Goal: Transaction & Acquisition: Purchase product/service

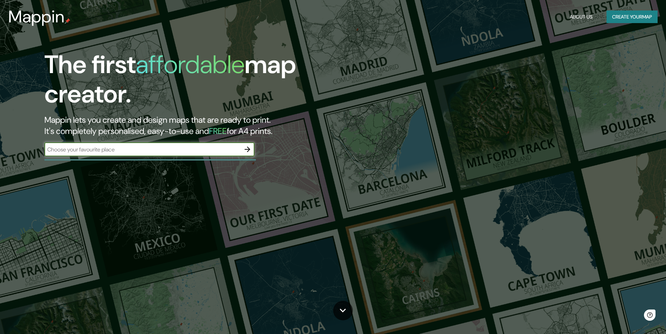
click at [168, 152] on input "text" at bounding box center [142, 150] width 196 height 8
type input "Paso de la Arena"
click at [251, 148] on icon "button" at bounding box center [247, 149] width 8 height 8
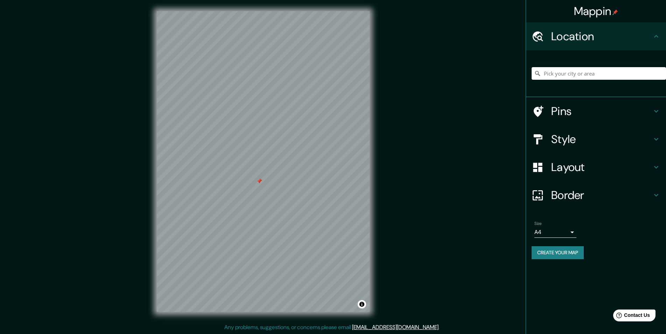
click at [563, 108] on h4 "Pins" at bounding box center [602, 111] width 101 height 14
click at [563, 108] on div "Pins" at bounding box center [596, 111] width 140 height 28
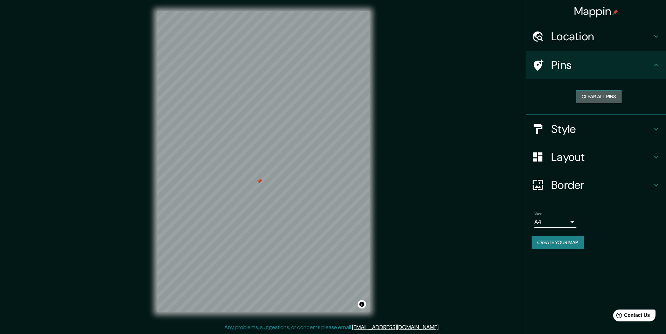
click at [607, 97] on button "Clear all pins" at bounding box center [599, 96] width 46 height 13
click at [572, 132] on h4 "Style" at bounding box center [602, 129] width 101 height 14
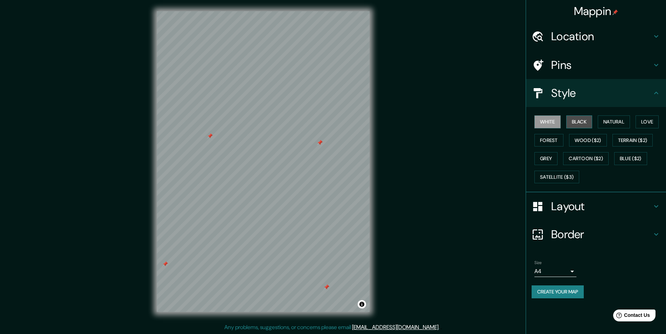
click at [583, 121] on button "Black" at bounding box center [580, 122] width 26 height 13
click at [604, 124] on button "Natural" at bounding box center [614, 122] width 32 height 13
click at [597, 136] on button "Wood ($2)" at bounding box center [588, 140] width 38 height 13
click at [546, 141] on button "Forest" at bounding box center [549, 140] width 29 height 13
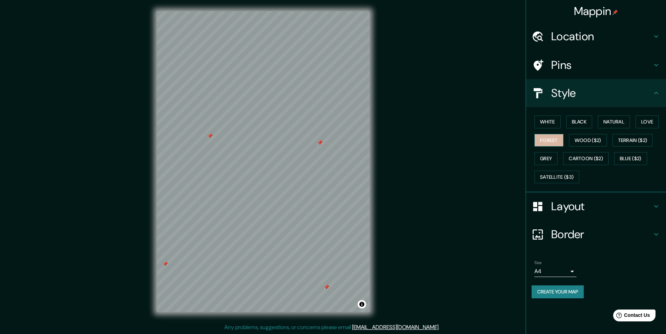
click at [546, 141] on button "Forest" at bounding box center [549, 140] width 29 height 13
click at [549, 152] on button "Grey" at bounding box center [546, 158] width 23 height 13
click at [599, 156] on button "Cartoon ($2)" at bounding box center [587, 158] width 46 height 13
click at [633, 157] on button "Blue ($2)" at bounding box center [631, 158] width 33 height 13
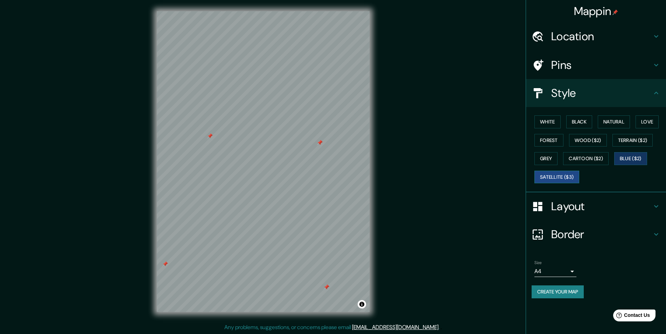
click at [562, 177] on button "Satellite ($3)" at bounding box center [557, 177] width 45 height 13
click at [551, 124] on button "White" at bounding box center [548, 122] width 26 height 13
click at [589, 123] on button "Black" at bounding box center [580, 122] width 26 height 13
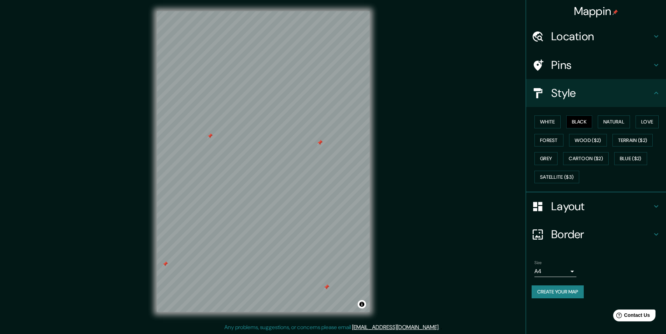
click at [564, 207] on h4 "Layout" at bounding box center [602, 207] width 101 height 14
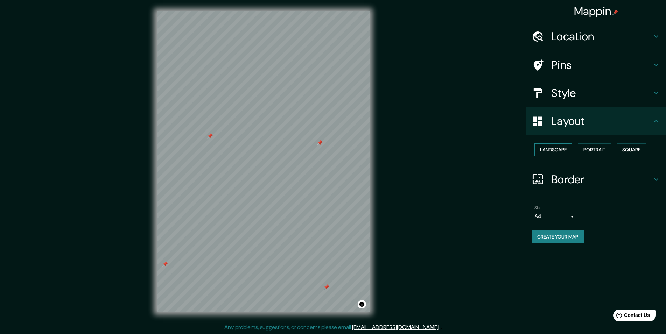
click at [557, 148] on button "Landscape" at bounding box center [554, 150] width 38 height 13
click at [558, 148] on button "Landscape" at bounding box center [554, 150] width 38 height 13
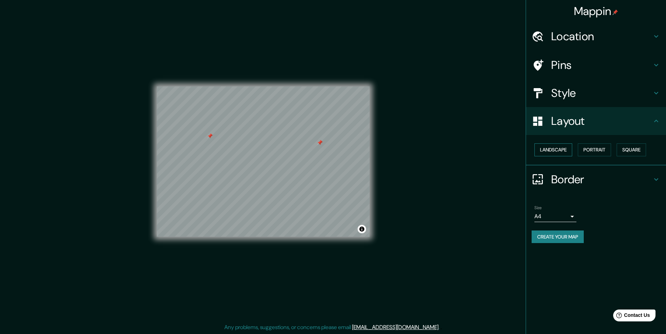
click at [554, 148] on button "Landscape" at bounding box center [554, 150] width 38 height 13
click at [600, 149] on button "Portrait" at bounding box center [594, 150] width 33 height 13
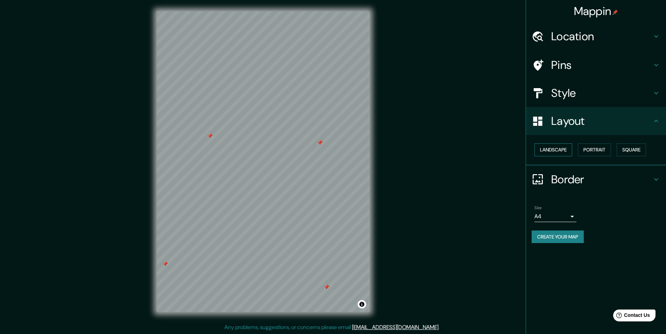
click at [566, 148] on button "Landscape" at bounding box center [554, 150] width 38 height 13
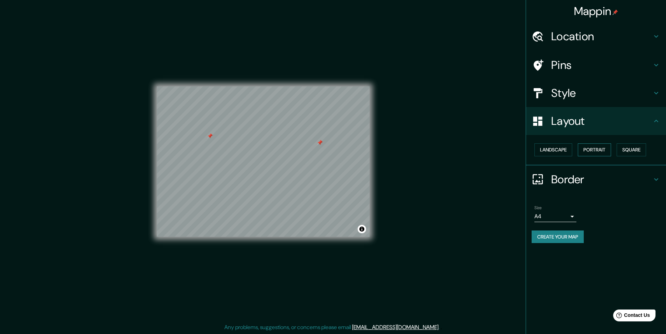
click at [611, 148] on button "Portrait" at bounding box center [594, 150] width 33 height 13
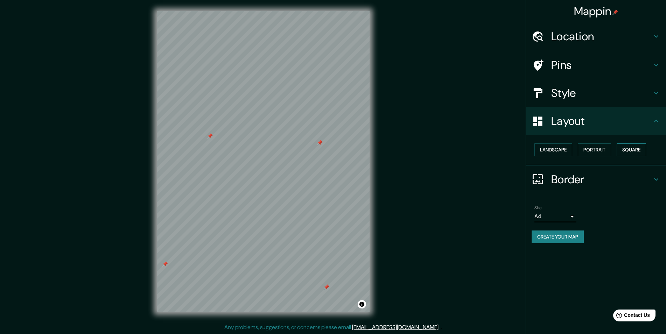
click at [626, 148] on button "Square" at bounding box center [631, 150] width 29 height 13
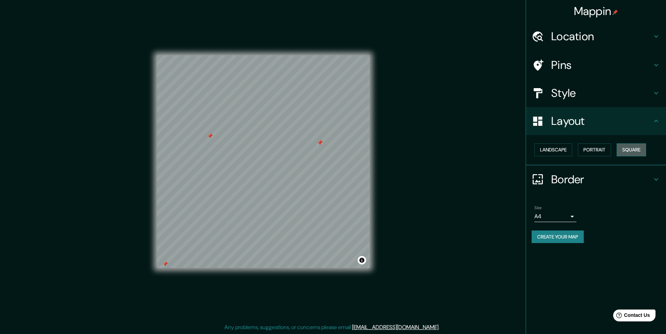
click at [626, 148] on button "Square" at bounding box center [631, 150] width 29 height 13
click at [604, 149] on button "Portrait" at bounding box center [594, 150] width 33 height 13
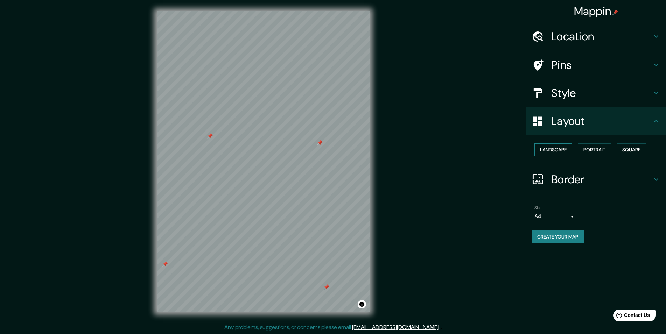
click at [561, 146] on button "Landscape" at bounding box center [554, 150] width 38 height 13
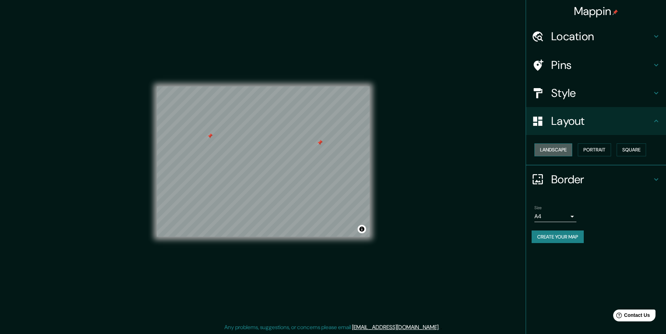
click at [561, 146] on button "Landscape" at bounding box center [554, 150] width 38 height 13
click at [597, 147] on button "Portrait" at bounding box center [594, 150] width 33 height 13
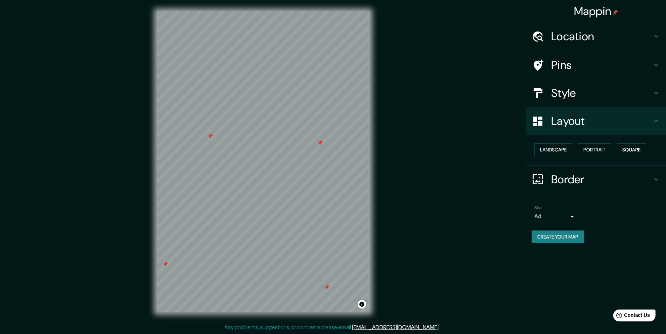
click at [568, 174] on h4 "Border" at bounding box center [602, 180] width 101 height 14
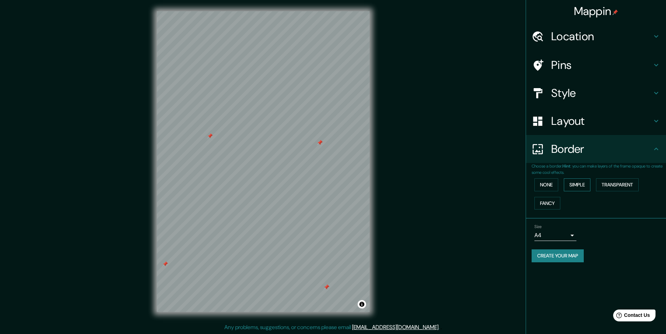
click at [574, 181] on button "Simple" at bounding box center [577, 185] width 27 height 13
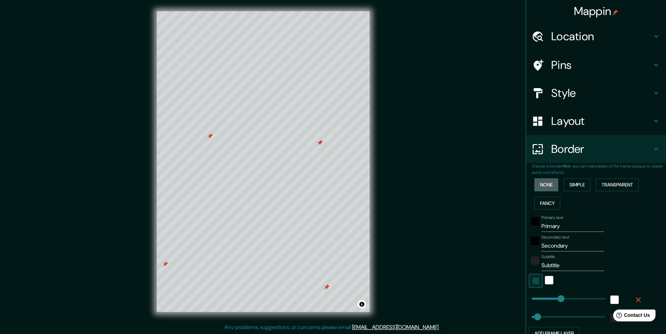
click at [553, 184] on button "None" at bounding box center [547, 185] width 24 height 13
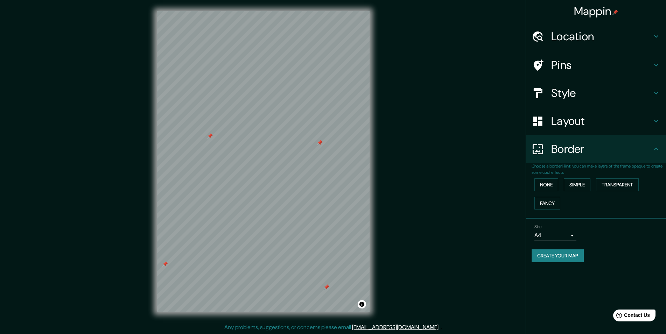
click at [322, 143] on div at bounding box center [320, 143] width 6 height 6
click at [210, 137] on div at bounding box center [210, 136] width 6 height 6
click at [164, 263] on div at bounding box center [166, 265] width 6 height 6
click at [327, 290] on div at bounding box center [327, 288] width 6 height 6
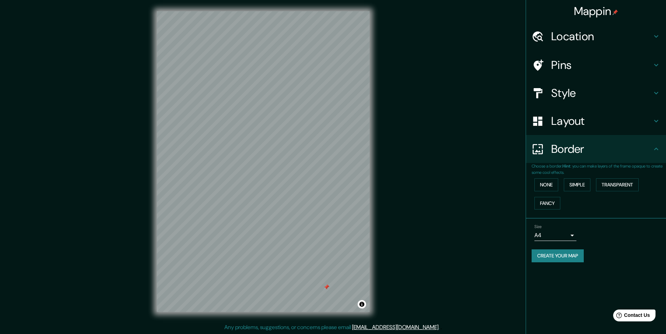
click at [327, 290] on div at bounding box center [327, 288] width 6 height 6
click at [553, 253] on button "Create your map" at bounding box center [558, 256] width 52 height 13
click at [561, 231] on body "Mappin Location Pins Style Layout Border Choose a border. Hint : you can make l…" at bounding box center [333, 167] width 666 height 334
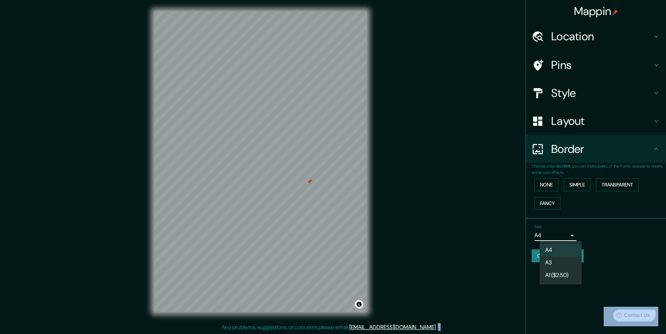
click at [561, 231] on div at bounding box center [333, 167] width 666 height 334
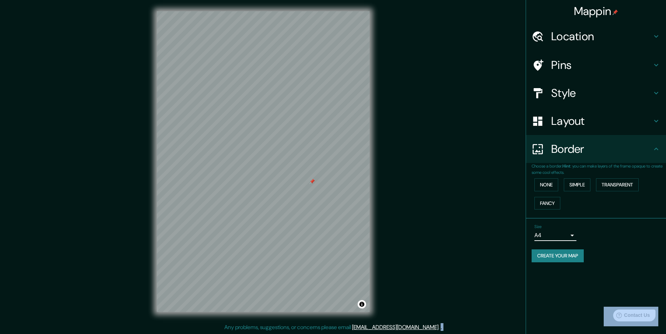
click at [562, 233] on body "Mappin Location Pins Style Layout Border Choose a border. Hint : you can make l…" at bounding box center [333, 167] width 666 height 334
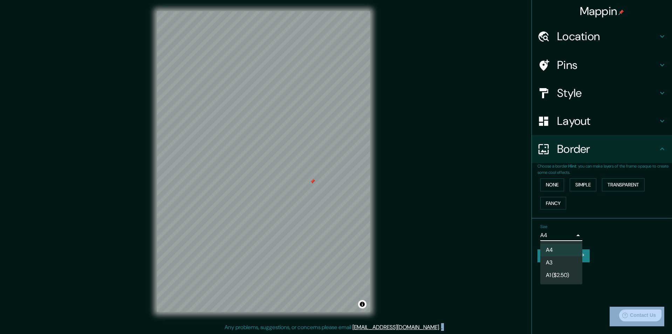
click at [618, 248] on div at bounding box center [336, 167] width 672 height 334
click at [569, 238] on body "Mappin Location Pins Style Layout Border Choose a border. Hint : you can make l…" at bounding box center [336, 167] width 672 height 334
click at [564, 262] on li "A3" at bounding box center [561, 263] width 42 height 13
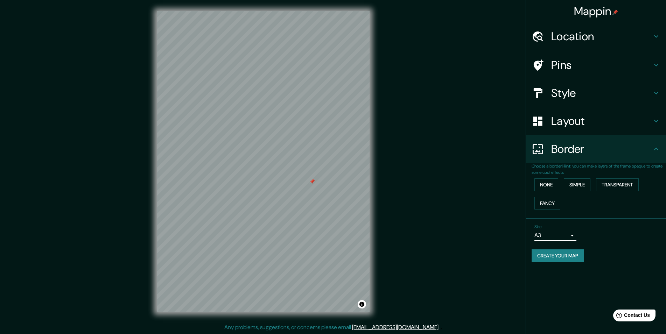
click at [559, 237] on body "Mappin Location Pins Style Layout Border Choose a border. Hint : you can make l…" at bounding box center [333, 167] width 666 height 334
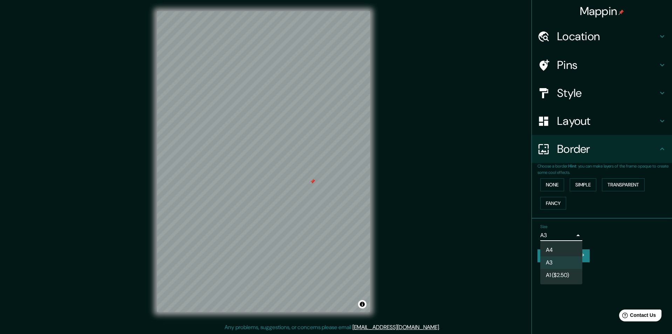
click at [556, 272] on li "A1 ($2.50)" at bounding box center [561, 275] width 42 height 13
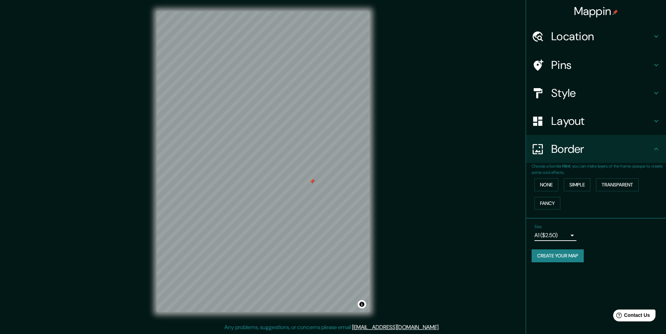
click at [553, 233] on body "Mappin Location Pins Style Layout Border Choose a border. Hint : you can make l…" at bounding box center [333, 167] width 666 height 334
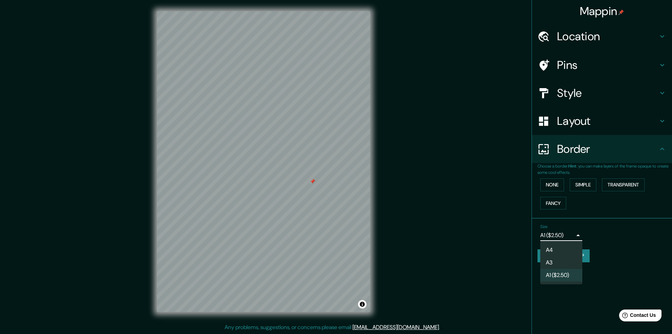
click at [554, 249] on li "A4" at bounding box center [561, 250] width 42 height 13
type input "single"
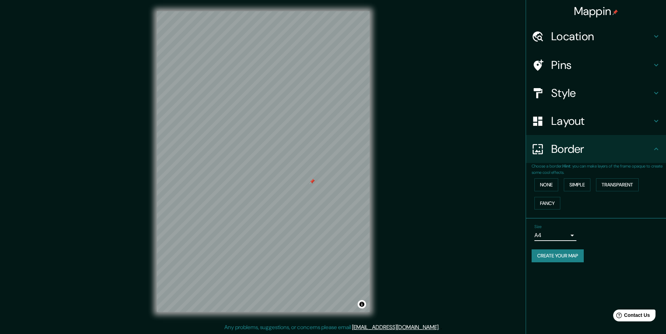
click at [555, 256] on button "Create your map" at bounding box center [558, 256] width 52 height 13
click at [364, 306] on button "Toggle attribution" at bounding box center [362, 304] width 8 height 8
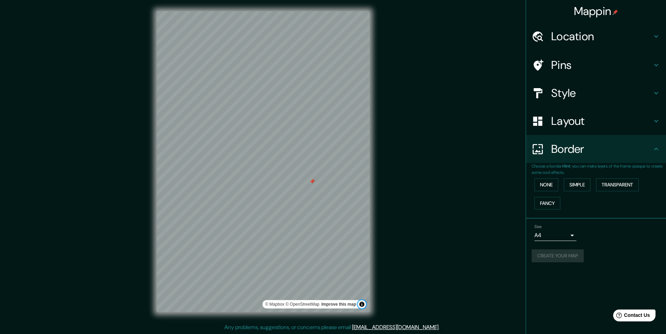
click at [363, 306] on button "Toggle attribution" at bounding box center [362, 304] width 8 height 8
click at [363, 305] on button "Toggle attribution" at bounding box center [362, 304] width 8 height 8
click at [406, 298] on div "Mappin Location Pins Style Layout Border Choose a border. Hint : you can make l…" at bounding box center [333, 167] width 666 height 335
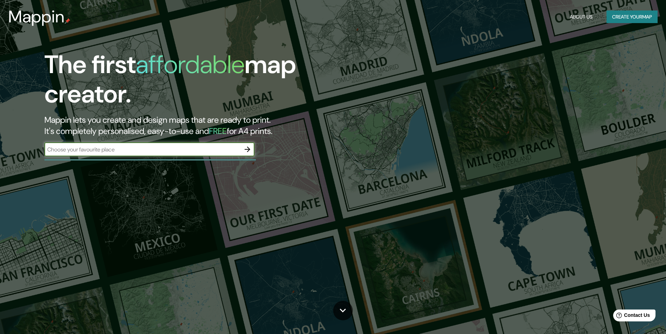
drag, startPoint x: 63, startPoint y: 62, endPoint x: 55, endPoint y: 60, distance: 8.1
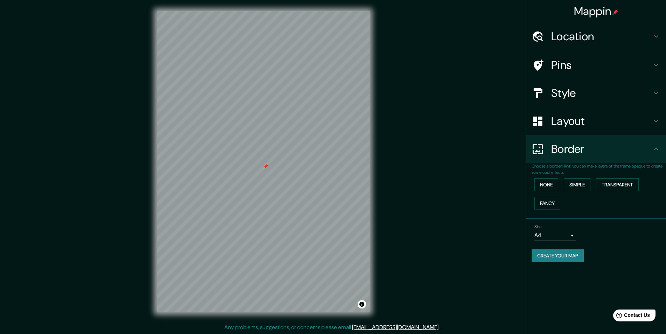
click at [267, 168] on div at bounding box center [266, 167] width 6 height 6
click at [540, 254] on button "Create your map" at bounding box center [558, 256] width 52 height 13
click at [549, 201] on button "Fancy" at bounding box center [548, 203] width 26 height 13
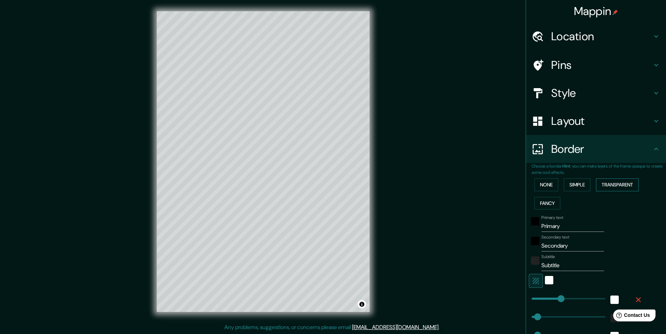
click at [622, 183] on button "Transparent" at bounding box center [617, 185] width 43 height 13
click at [576, 183] on button "Simple" at bounding box center [577, 185] width 27 height 13
click at [539, 181] on button "None" at bounding box center [547, 185] width 24 height 13
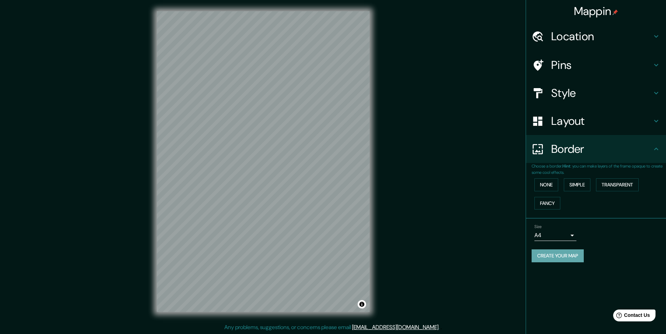
click at [560, 256] on button "Create your map" at bounding box center [558, 256] width 52 height 13
click at [566, 267] on div "Size A4 single Create your map" at bounding box center [596, 245] width 129 height 47
click at [560, 184] on div "None Simple Transparent Fancy" at bounding box center [599, 194] width 134 height 37
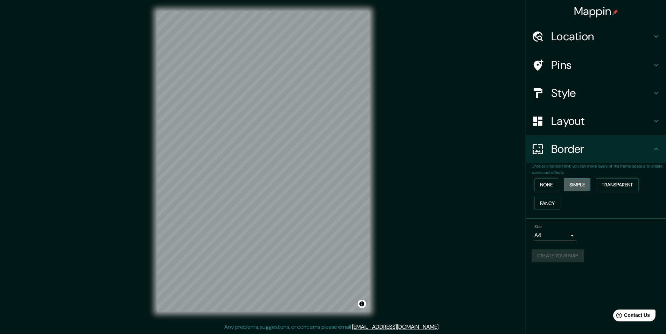
click at [575, 185] on button "Simple" at bounding box center [577, 185] width 27 height 13
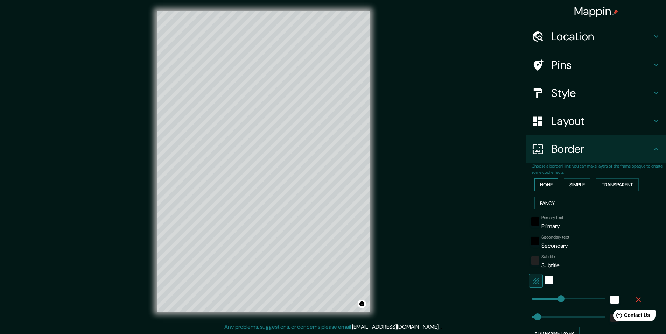
click at [547, 186] on button "None" at bounding box center [547, 185] width 24 height 13
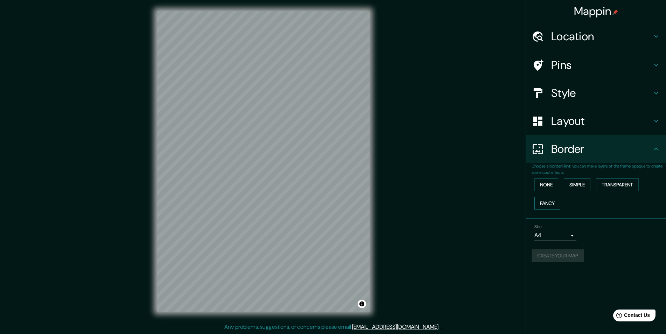
click at [546, 206] on button "Fancy" at bounding box center [548, 203] width 26 height 13
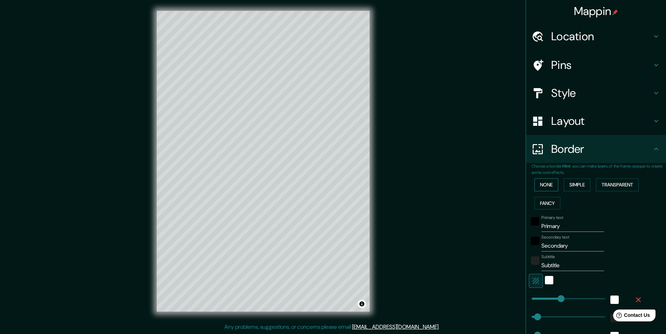
click at [543, 187] on button "None" at bounding box center [547, 185] width 24 height 13
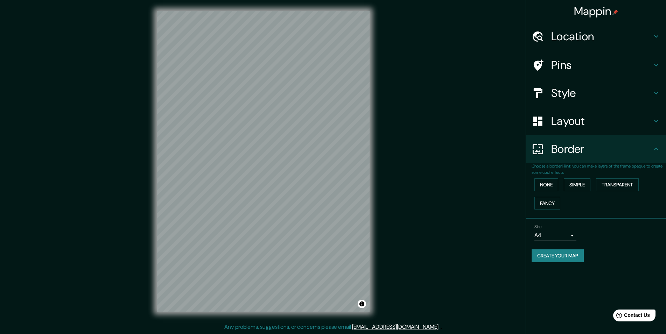
drag, startPoint x: 549, startPoint y: 256, endPoint x: 545, endPoint y: 258, distance: 4.6
drag, startPoint x: 545, startPoint y: 258, endPoint x: 541, endPoint y: 258, distance: 3.9
click at [541, 257] on button "Create your map" at bounding box center [558, 256] width 52 height 13
click at [541, 257] on div "Create your map" at bounding box center [596, 256] width 129 height 13
click at [595, 31] on h4 "Location" at bounding box center [602, 36] width 101 height 14
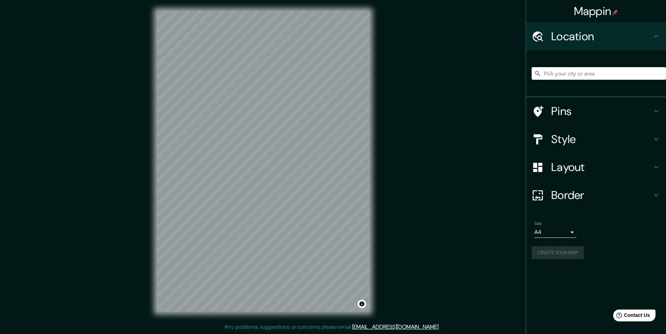
click at [595, 31] on h4 "Location" at bounding box center [602, 36] width 101 height 14
click at [545, 235] on body "Mappin Location Pins Style Layout Border Choose a border. Hint : you can make l…" at bounding box center [333, 167] width 666 height 334
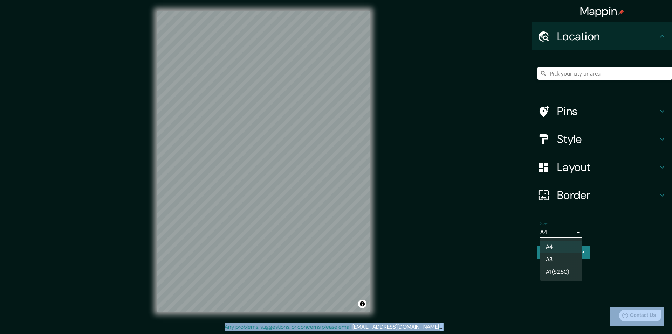
click at [545, 235] on div at bounding box center [336, 167] width 672 height 334
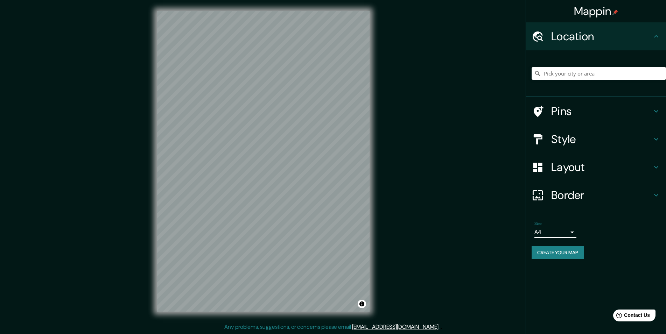
click at [547, 238] on div "Size A4 single" at bounding box center [596, 230] width 129 height 22
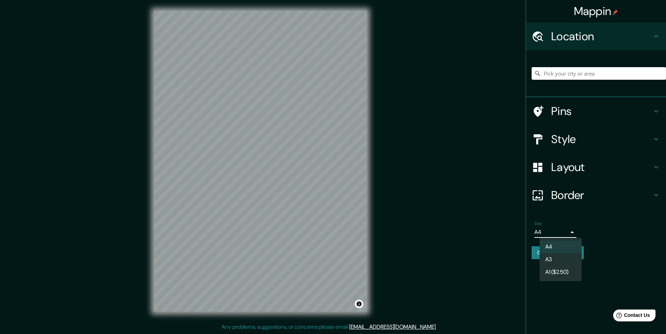
click at [547, 235] on body "Mappin Location Pins Style Layout Border Choose a border. Hint : you can make l…" at bounding box center [333, 167] width 666 height 334
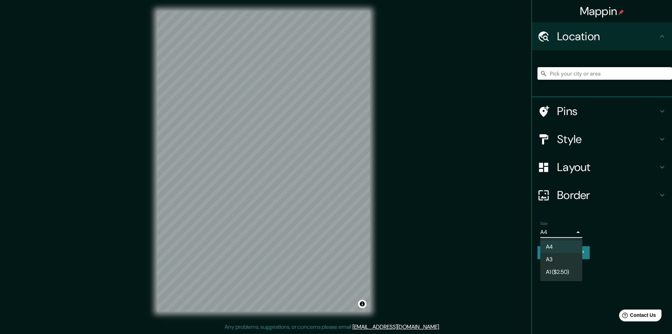
click at [551, 258] on li "A3" at bounding box center [561, 260] width 42 height 13
type input "a4"
click at [551, 258] on li "A3" at bounding box center [561, 260] width 42 height 13
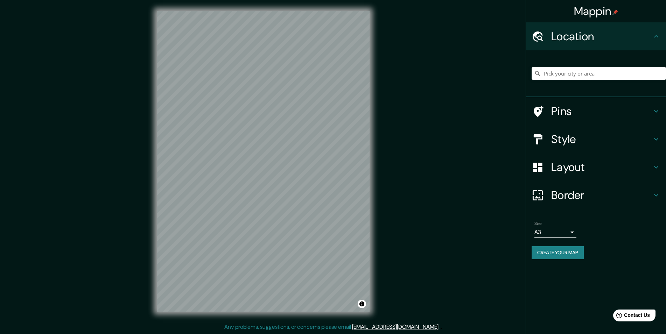
click at [549, 255] on button "Create your map" at bounding box center [558, 253] width 52 height 13
click at [548, 255] on div "Create your map" at bounding box center [596, 253] width 129 height 13
click at [546, 248] on button "Create your map" at bounding box center [558, 253] width 52 height 13
click at [561, 143] on h4 "Style" at bounding box center [602, 139] width 101 height 14
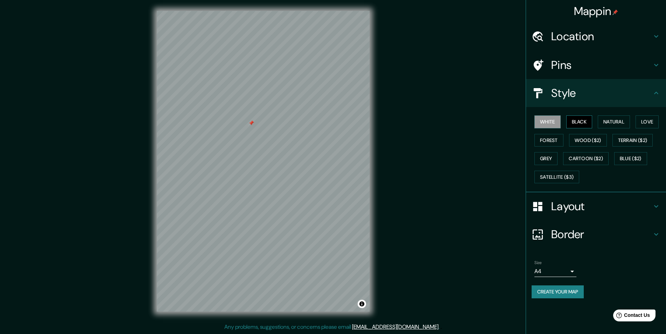
click at [575, 124] on button "Black" at bounding box center [580, 122] width 26 height 13
click at [253, 125] on div at bounding box center [252, 123] width 6 height 6
click at [181, 89] on div at bounding box center [183, 90] width 6 height 6
click at [173, 74] on div at bounding box center [175, 74] width 6 height 6
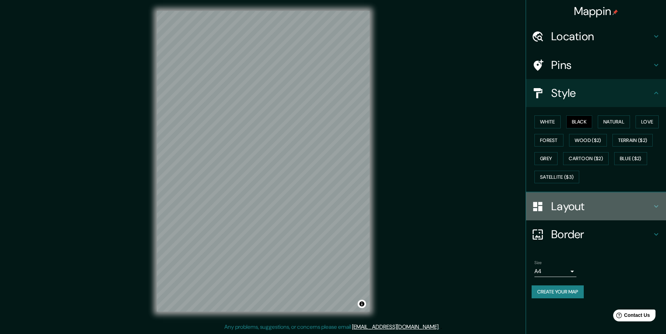
click at [578, 205] on h4 "Layout" at bounding box center [602, 207] width 101 height 14
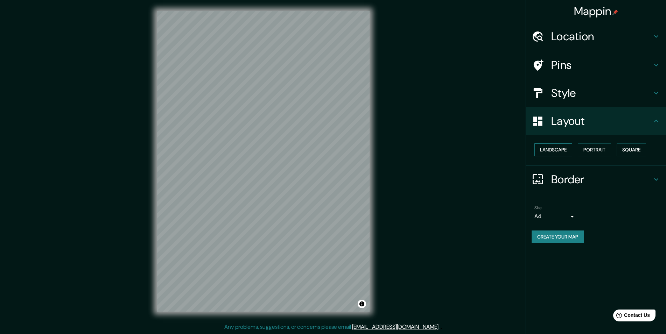
click at [557, 151] on button "Landscape" at bounding box center [554, 150] width 38 height 13
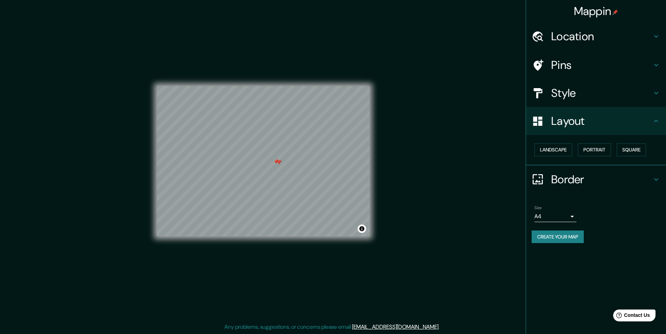
click at [279, 163] on div at bounding box center [279, 163] width 6 height 6
click at [276, 162] on div at bounding box center [277, 162] width 6 height 6
click at [570, 237] on button "Create your map" at bounding box center [558, 237] width 52 height 13
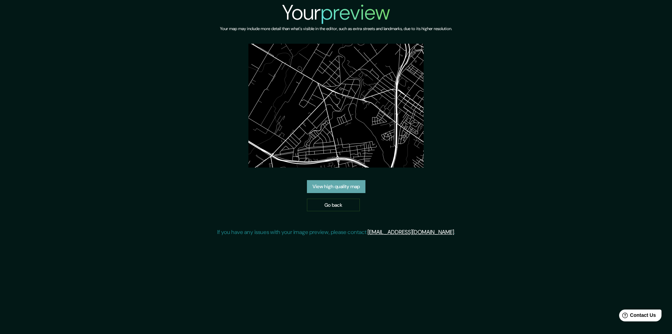
click at [336, 185] on link "View high quality map" at bounding box center [336, 186] width 58 height 13
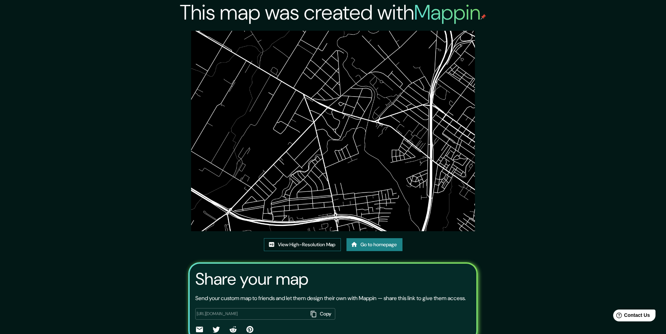
click at [306, 248] on link "View High-Resolution Map" at bounding box center [302, 244] width 77 height 13
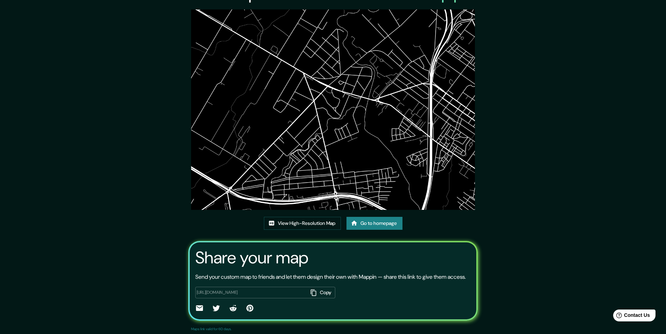
scroll to position [33, 0]
